Goal: Find specific page/section: Find specific page/section

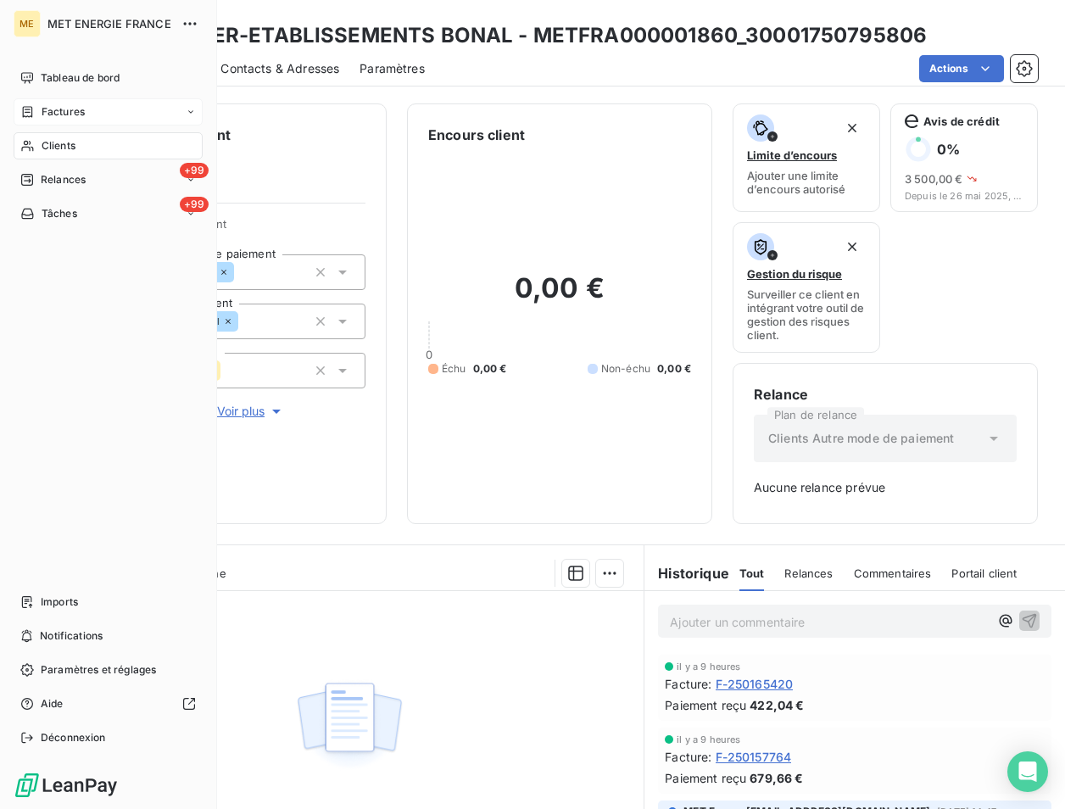
click at [75, 107] on span "Factures" at bounding box center [63, 111] width 43 height 15
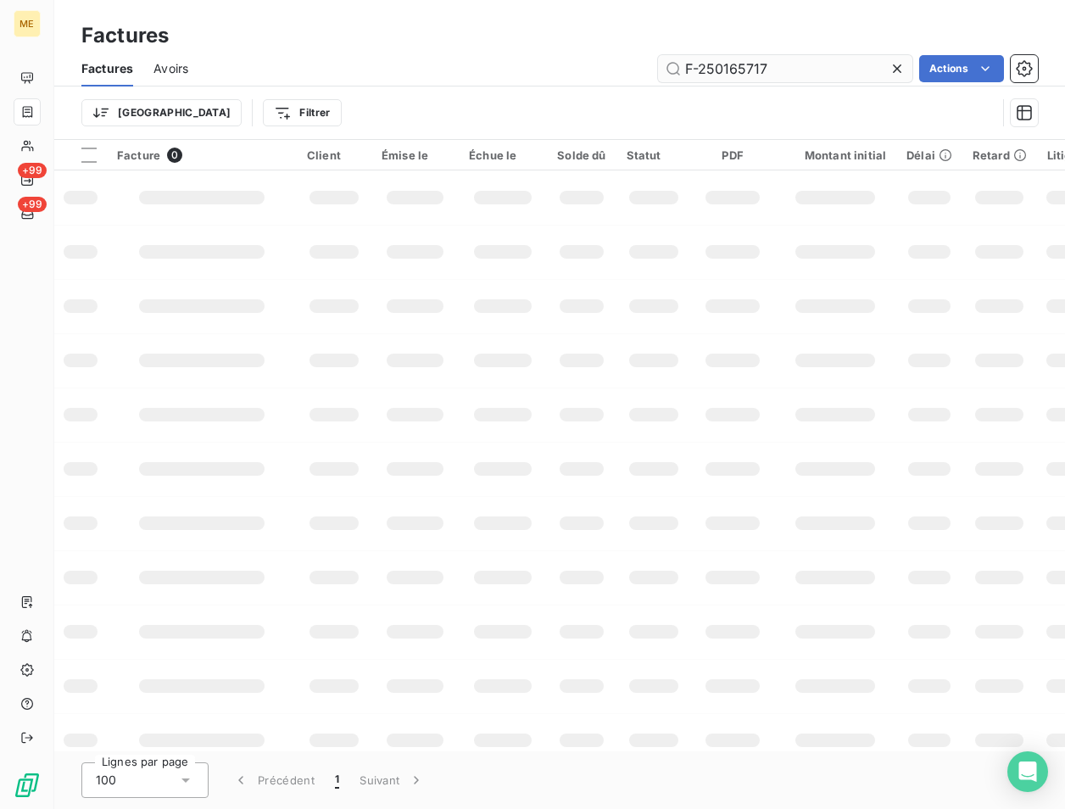
click at [785, 70] on input "F-250165717" at bounding box center [785, 68] width 254 height 27
click at [785, 70] on input "F-250168011" at bounding box center [785, 68] width 254 height 27
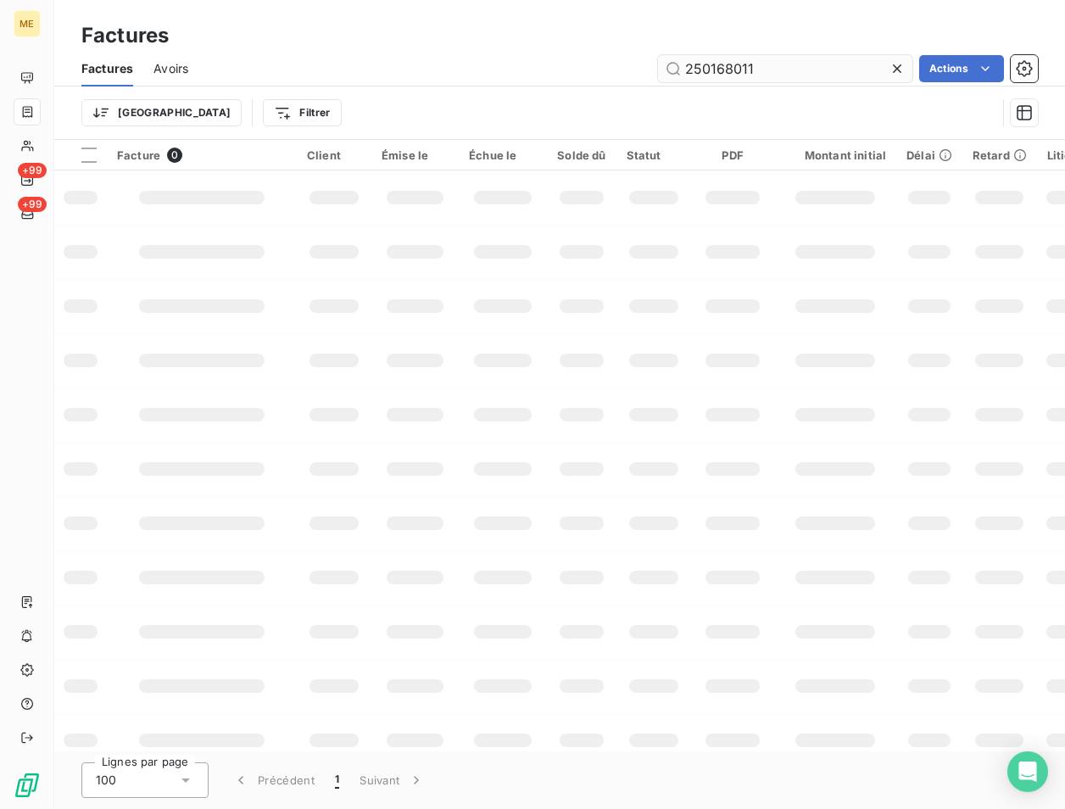
click at [690, 72] on input "250168011" at bounding box center [785, 68] width 254 height 27
click at [785, 63] on input "f-250168011" at bounding box center [785, 68] width 254 height 27
type input "f-250168011"
click at [797, 57] on input "f-250168011" at bounding box center [785, 68] width 254 height 27
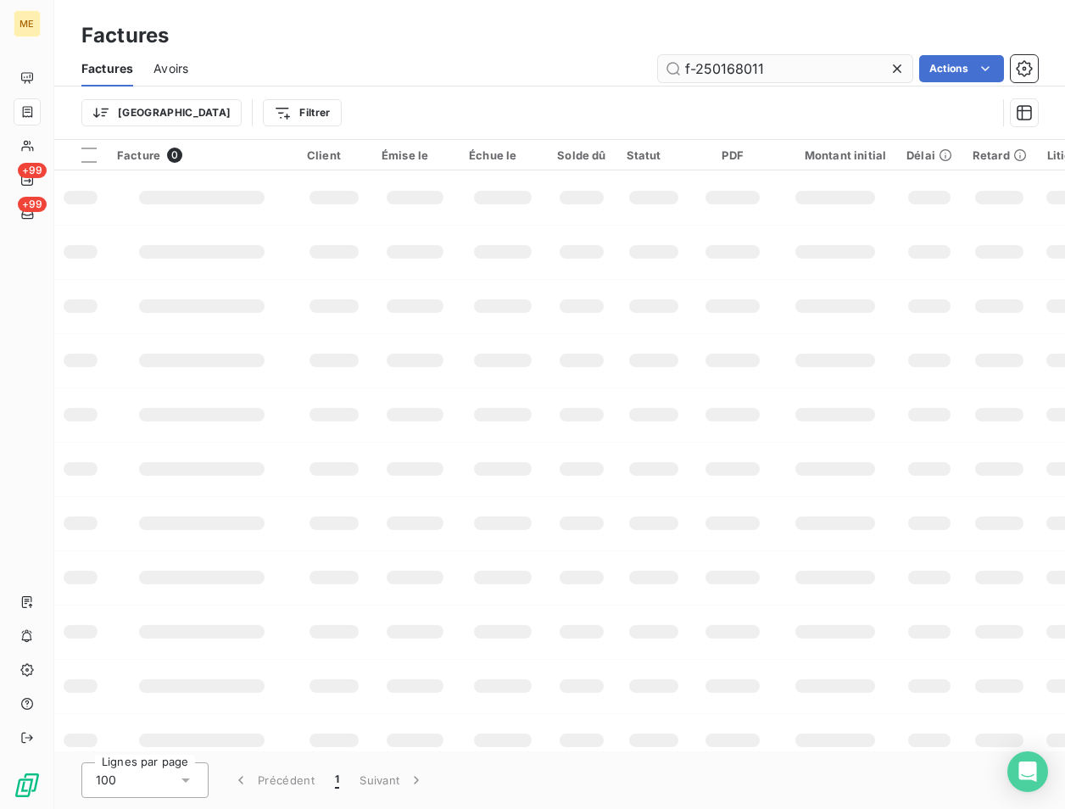
click at [797, 57] on input "f-250168011" at bounding box center [785, 68] width 254 height 27
type input "f-250168011"
click at [714, 442] on td at bounding box center [732, 469] width 82 height 54
click at [819, 56] on input "f-250168011" at bounding box center [785, 68] width 254 height 27
click at [771, 70] on input "f-250168011" at bounding box center [785, 68] width 254 height 27
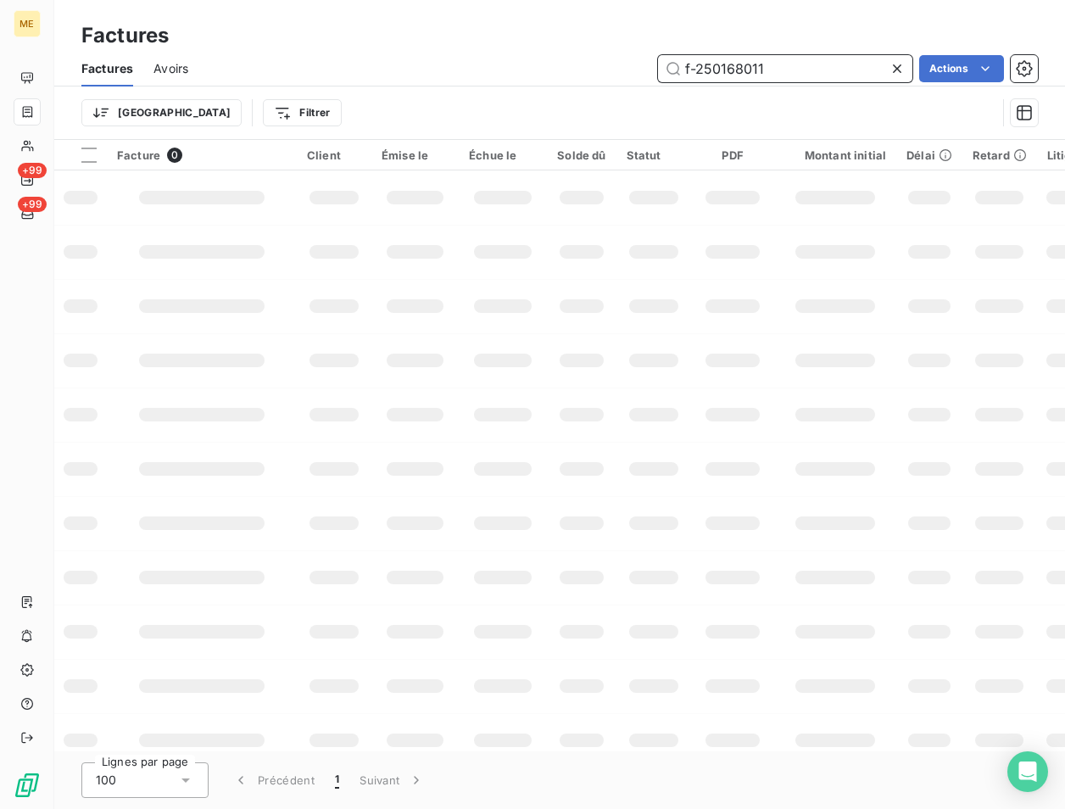
click at [771, 70] on input "f-250168011" at bounding box center [785, 68] width 254 height 27
click at [744, 70] on input "text" at bounding box center [785, 68] width 254 height 27
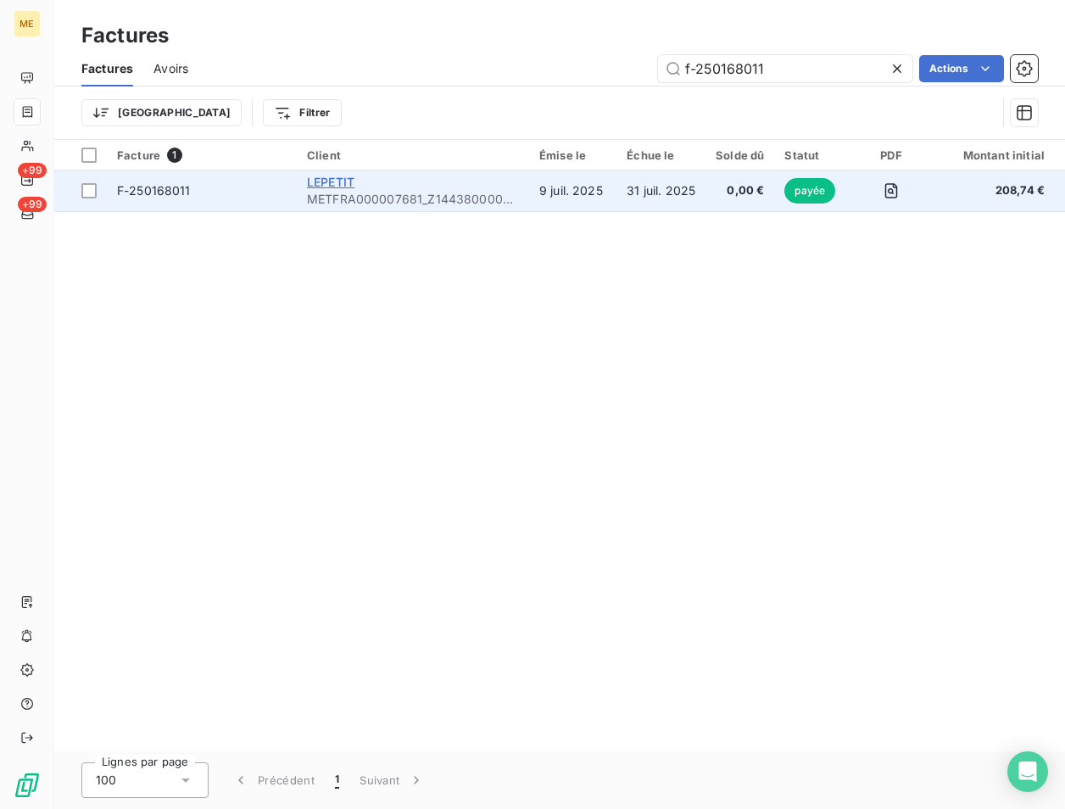
type input "f-250168011"
click at [335, 186] on span "LEPETIT" at bounding box center [330, 182] width 47 height 14
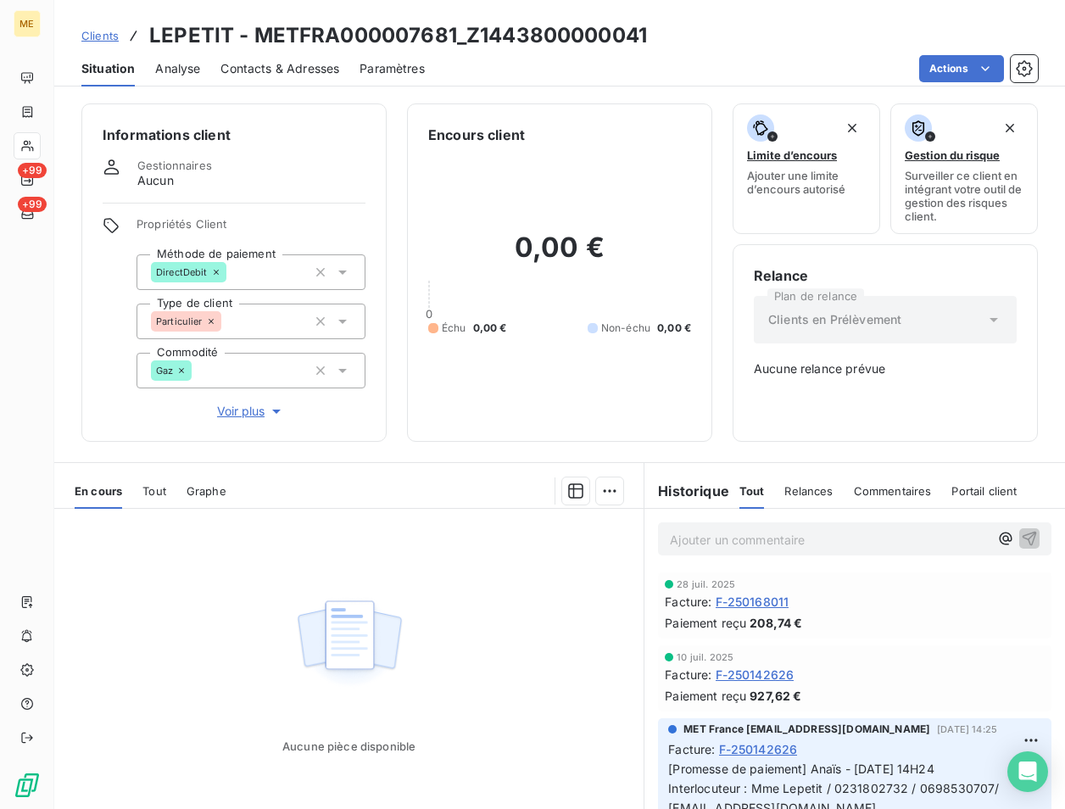
click at [809, 617] on div "Paiement reçu 208,74 €" at bounding box center [855, 623] width 380 height 18
click at [796, 600] on div "Facture : F-250168011" at bounding box center [855, 602] width 380 height 18
click at [795, 598] on div "Facture : F-250168011" at bounding box center [855, 602] width 380 height 18
copy span "F-250168011"
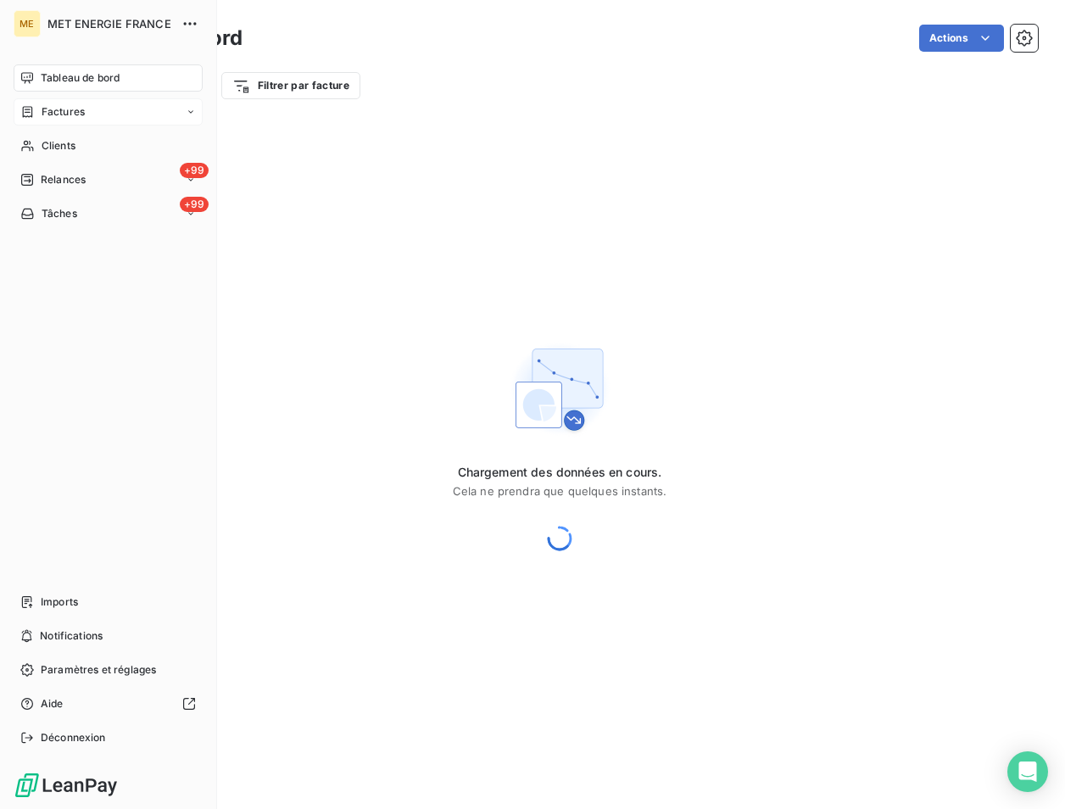
click at [54, 115] on span "Factures" at bounding box center [63, 111] width 43 height 15
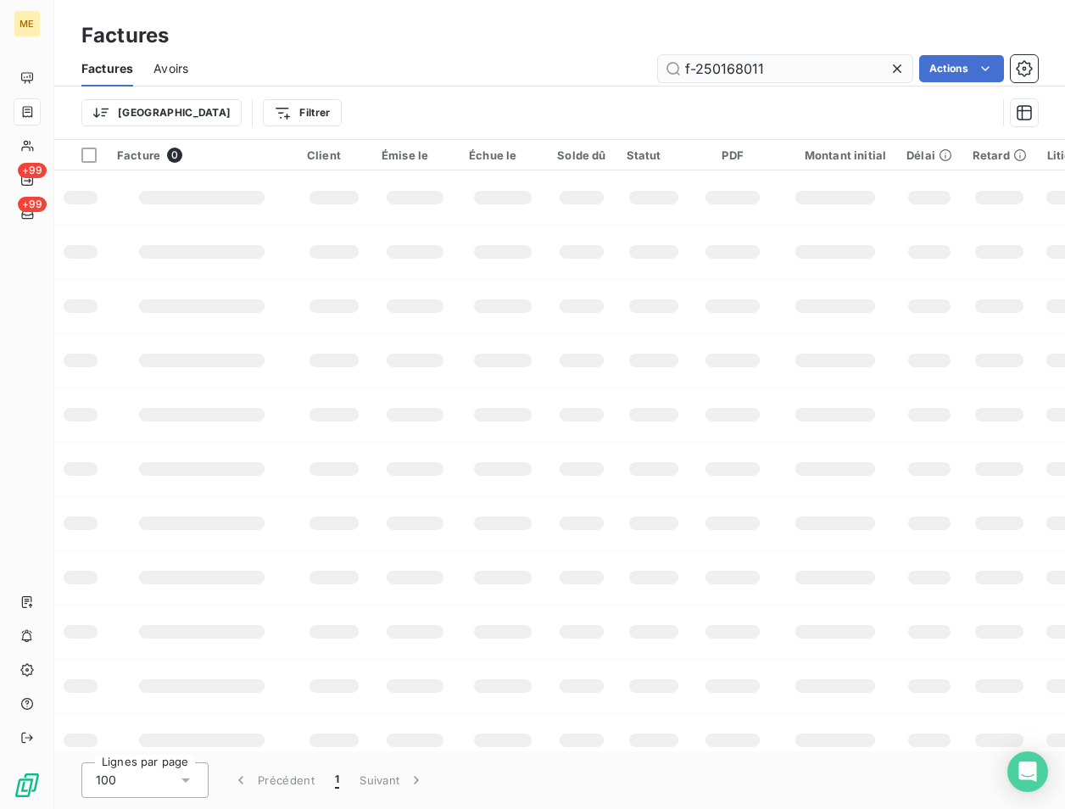
click at [774, 70] on input "f-250168011" at bounding box center [785, 68] width 254 height 27
type input "F-250170934"
click at [459, 372] on td at bounding box center [503, 360] width 88 height 54
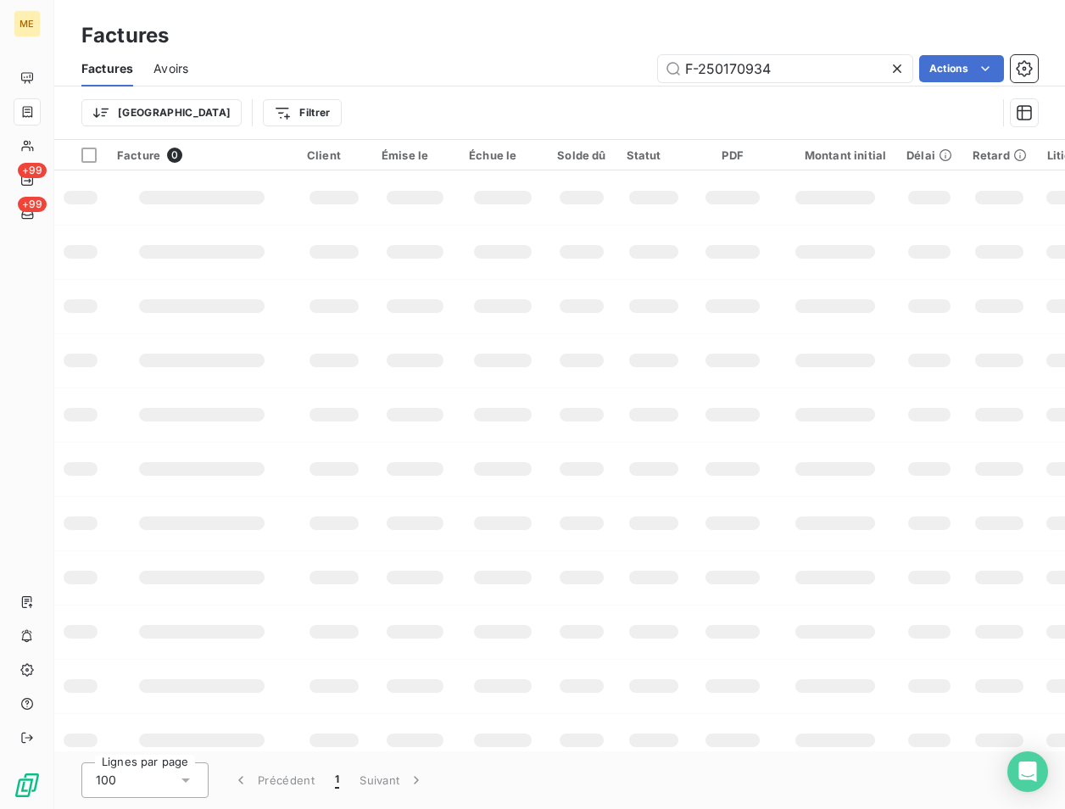
click at [797, 50] on div "Factures" at bounding box center [559, 35] width 1011 height 31
click at [790, 59] on input "F-250170934" at bounding box center [785, 68] width 254 height 27
drag, startPoint x: 114, startPoint y: 72, endPoint x: 148, endPoint y: 72, distance: 33.9
click at [112, 72] on span "Factures" at bounding box center [107, 68] width 52 height 17
click at [827, 70] on input "F-250170934" at bounding box center [785, 68] width 254 height 27
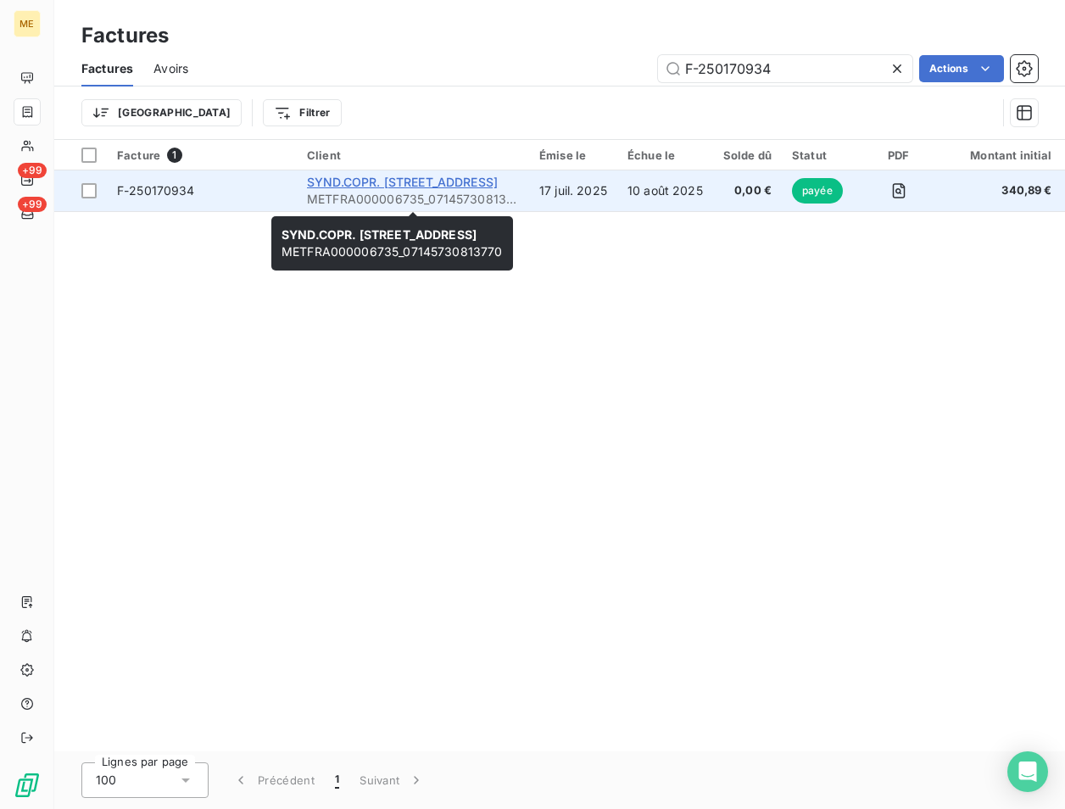
click at [347, 186] on span "SYND.COPR. [STREET_ADDRESS]" at bounding box center [402, 182] width 191 height 14
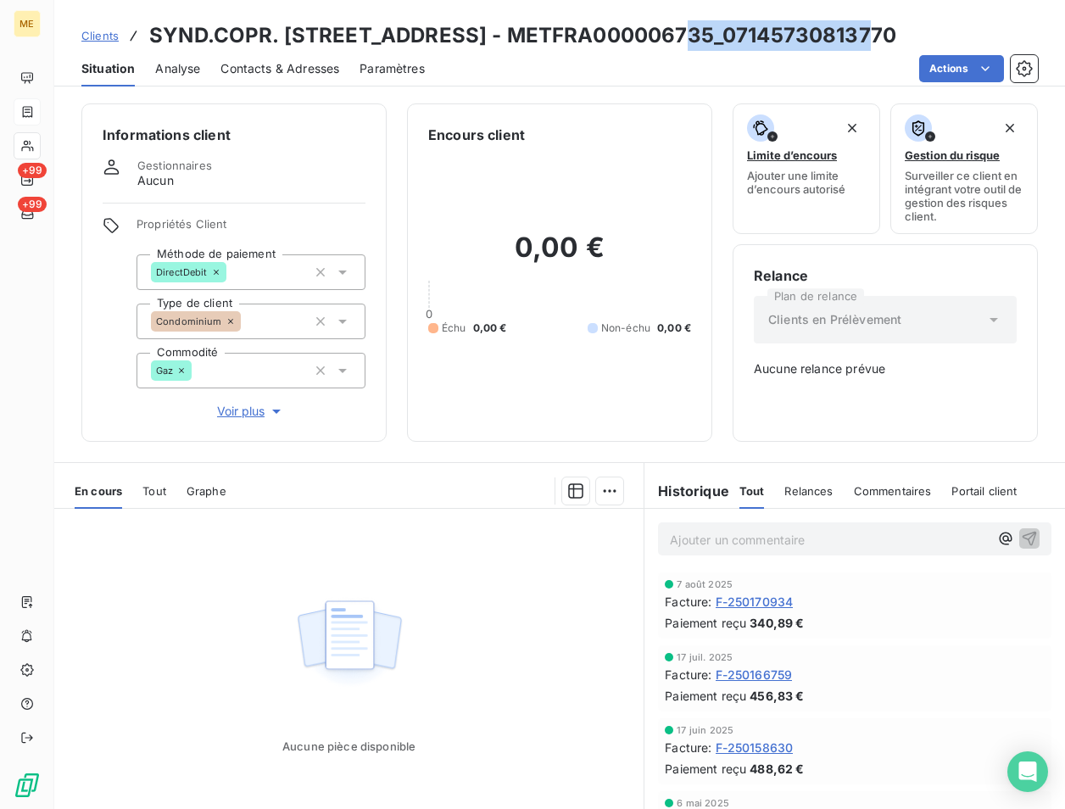
drag, startPoint x: 813, startPoint y: 42, endPoint x: 617, endPoint y: 36, distance: 195.1
click at [617, 36] on h3 "SYND.COPR. [STREET_ADDRESS] - METFRA000006735_07145730813770" at bounding box center [522, 35] width 747 height 31
copy h3 "METFRA000006735"
click at [695, 41] on h3 "SYND.COPR. [STREET_ADDRESS] - METFRA000006735_07145730813770" at bounding box center [522, 35] width 747 height 31
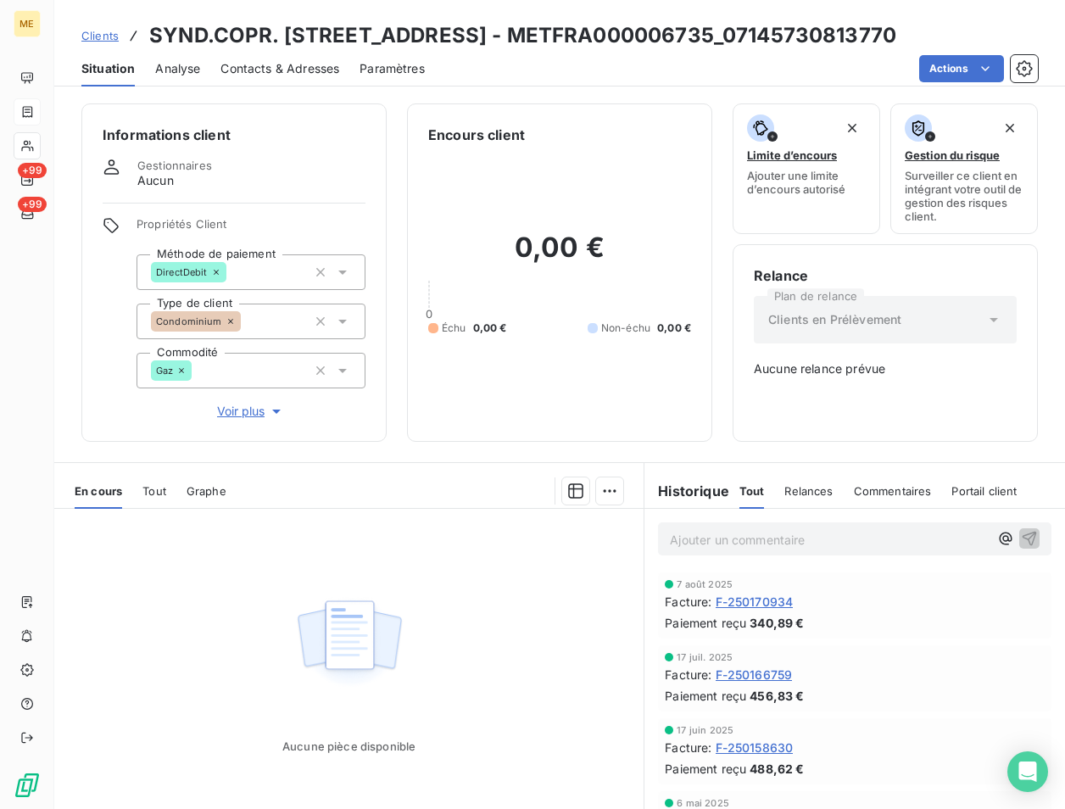
drag, startPoint x: 832, startPoint y: 63, endPoint x: 824, endPoint y: 53, distance: 13.2
click at [829, 61] on div "Actions" at bounding box center [741, 68] width 593 height 27
drag, startPoint x: 815, startPoint y: 32, endPoint x: 613, endPoint y: 32, distance: 201.9
click at [613, 32] on h3 "SYND.COPR. [STREET_ADDRESS] - METFRA000006735_07145730813770" at bounding box center [522, 35] width 747 height 31
copy h3 "METFRA000006735"
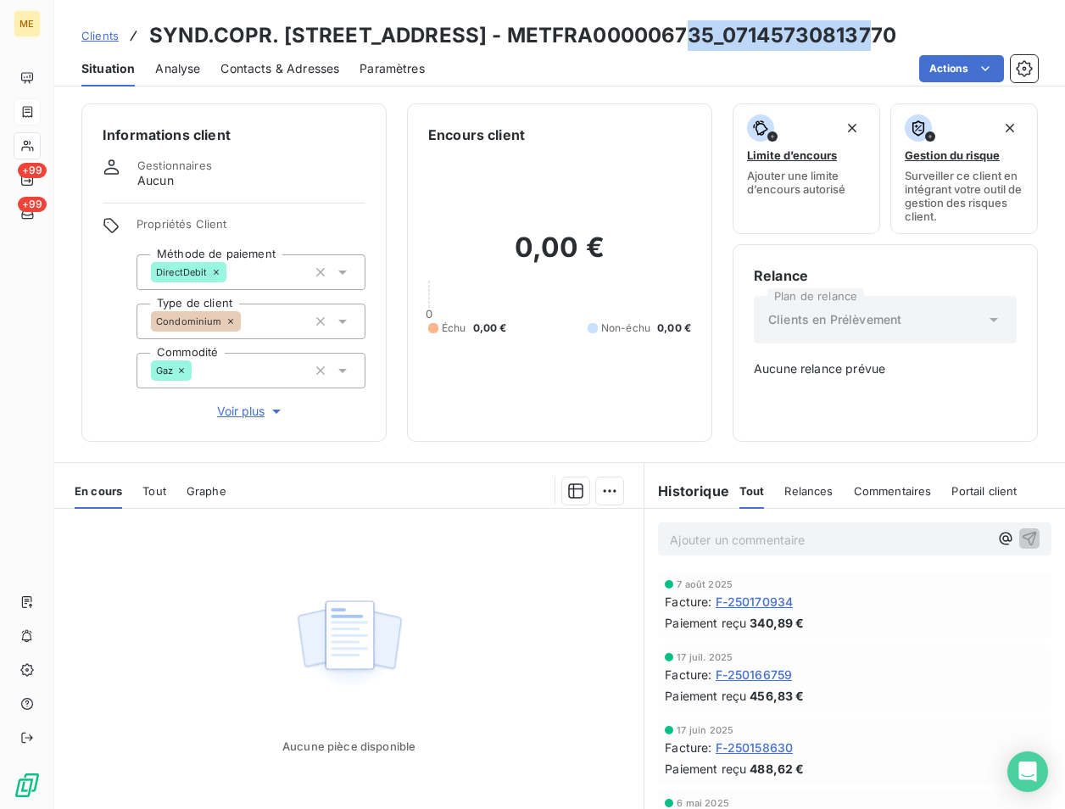
click at [591, 59] on div "Actions" at bounding box center [741, 68] width 593 height 27
click at [590, 46] on h3 "SYND.COPR. [STREET_ADDRESS] - METFRA000006735_07145730813770" at bounding box center [522, 35] width 747 height 31
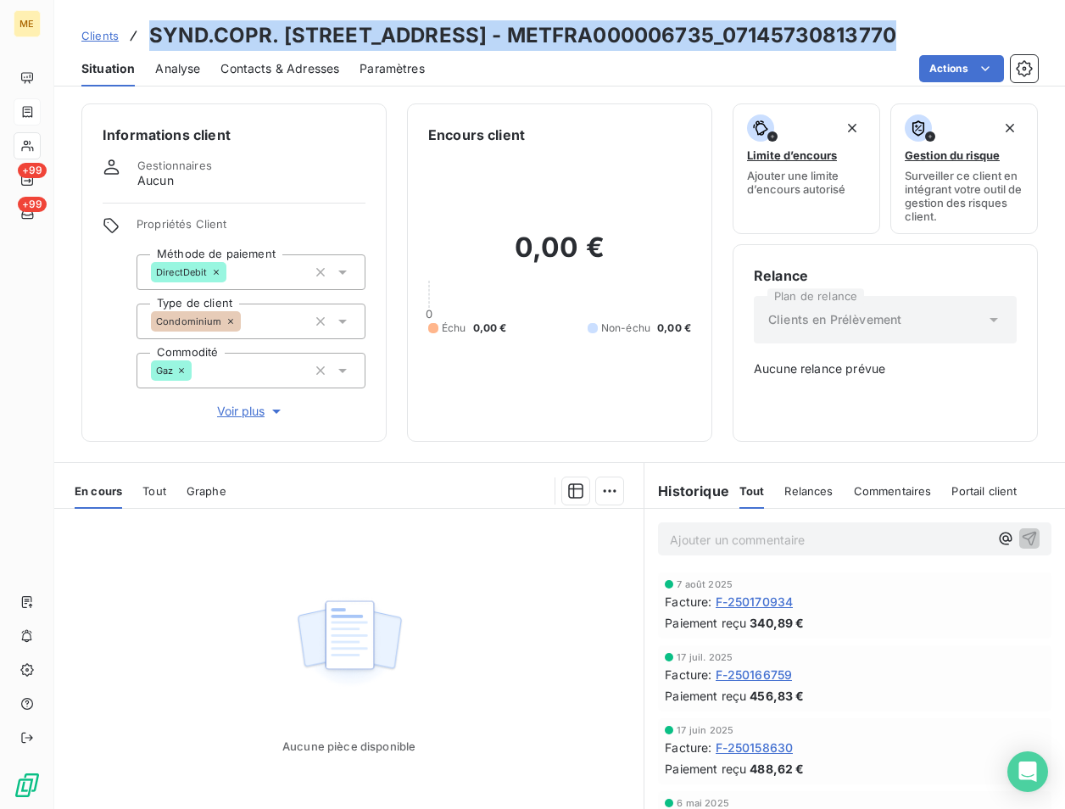
click at [590, 46] on h3 "SYND.COPR. [STREET_ADDRESS] - METFRA000006735_07145730813770" at bounding box center [522, 35] width 747 height 31
copy h3 "SYND.COPR. [STREET_ADDRESS] - METFRA000006735_07145730813770"
click at [93, 37] on span "Clients" at bounding box center [99, 36] width 37 height 14
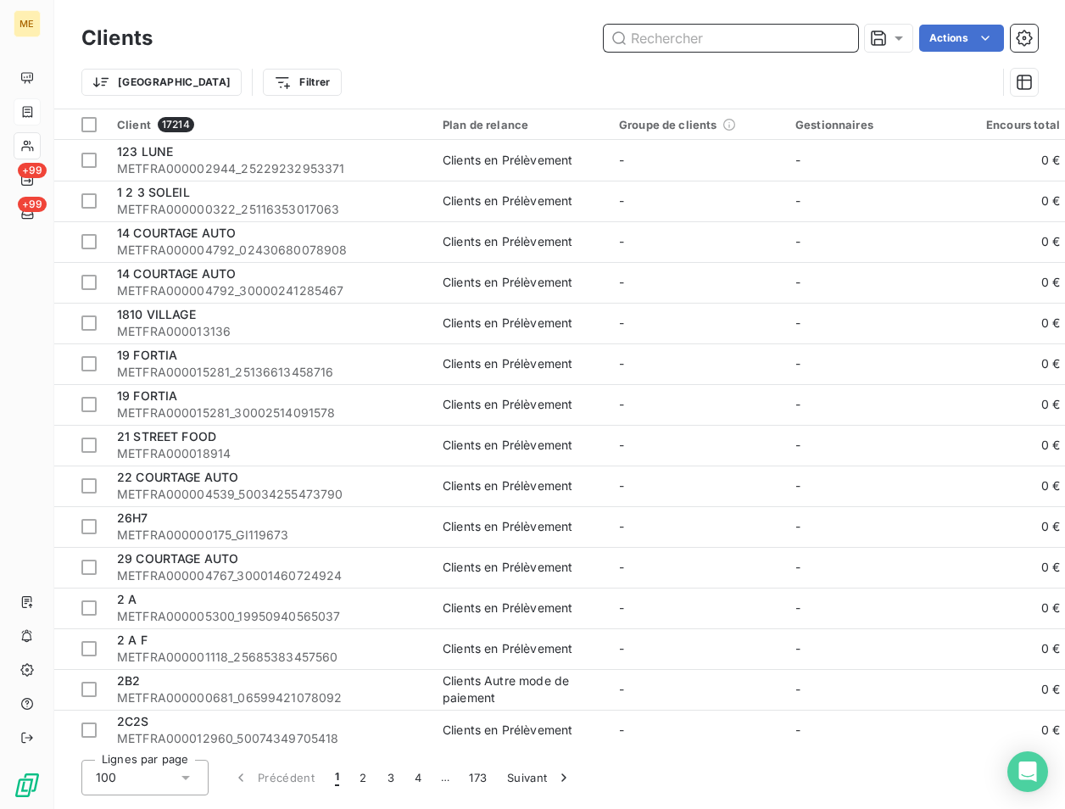
click at [655, 43] on input "text" at bounding box center [731, 38] width 254 height 27
paste input "METFRA000005451"
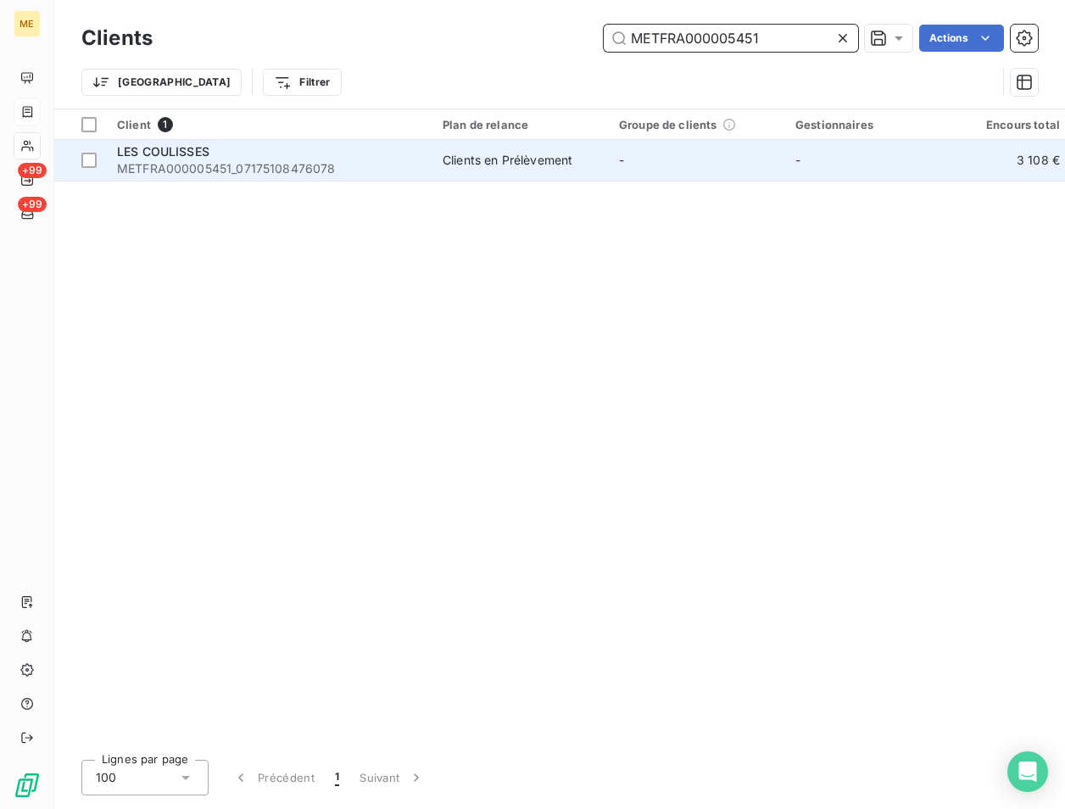
type input "METFRA000005451"
click at [223, 155] on div "LES COULISSES" at bounding box center [269, 151] width 305 height 17
